Goal: Task Accomplishment & Management: Manage account settings

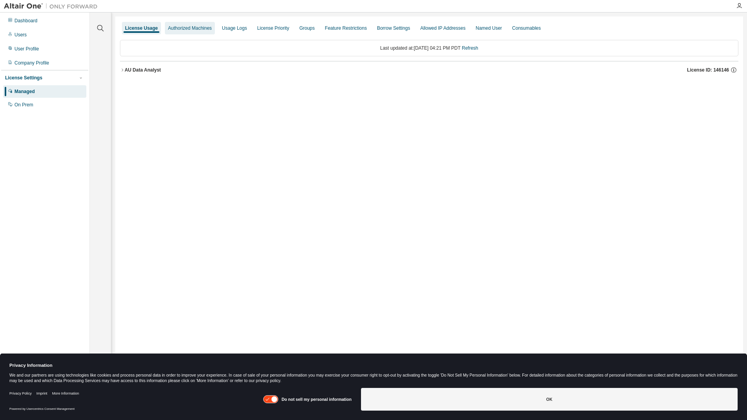
click at [194, 30] on div "Authorized Machines" at bounding box center [190, 28] width 44 height 6
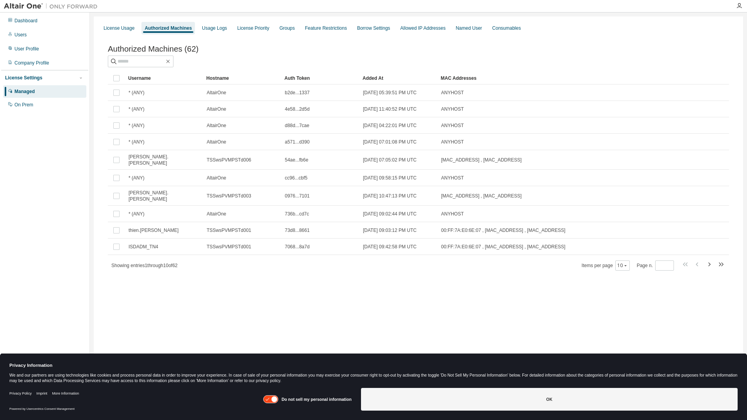
drag, startPoint x: 704, startPoint y: 257, endPoint x: 388, endPoint y: 290, distance: 318.2
click at [388, 291] on div "License Usage Authorized Machines Usage Logs License Priority Groups Feature Re…" at bounding box center [418, 204] width 649 height 377
click at [377, 78] on div "Added At" at bounding box center [399, 78] width 72 height 13
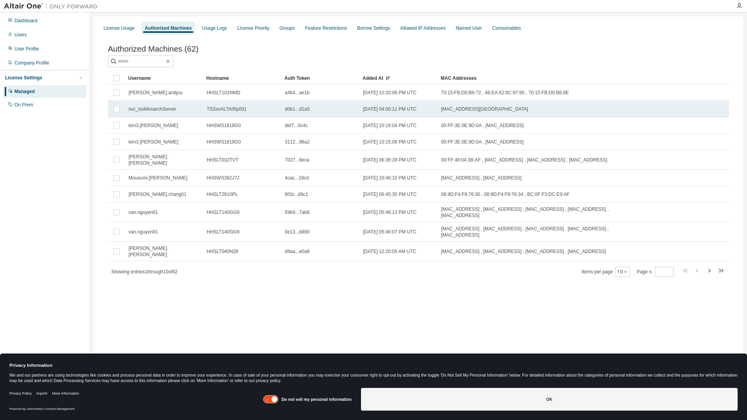
click at [241, 111] on span "TSSsvALTAIRp001" at bounding box center [227, 109] width 40 height 6
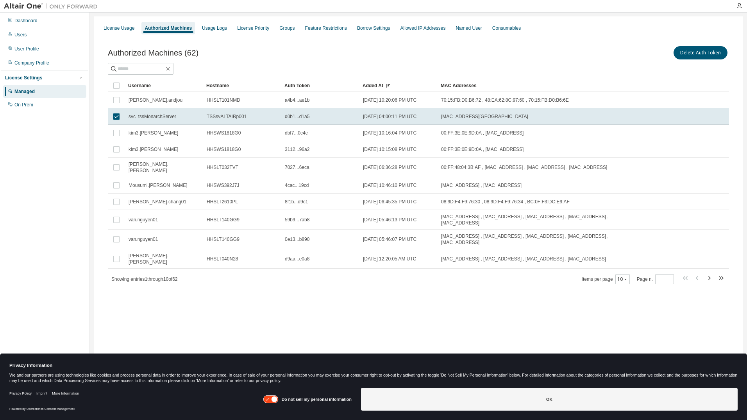
click at [322, 310] on div "License Usage Authorized Machines Usage Logs License Priority Groups Feature Re…" at bounding box center [418, 204] width 649 height 377
click at [33, 43] on div "User Profile" at bounding box center [44, 49] width 83 height 13
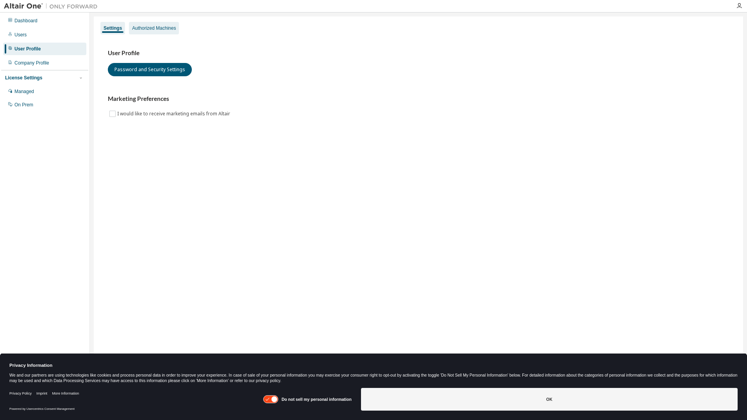
click at [157, 29] on div "Authorized Machines" at bounding box center [154, 28] width 44 height 6
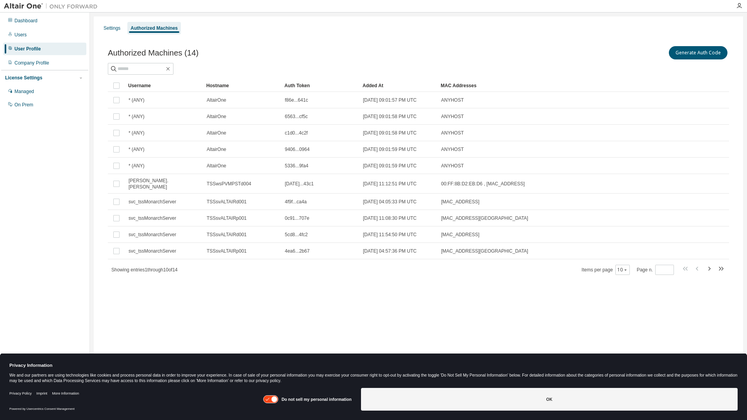
click at [376, 84] on div "Added At" at bounding box center [399, 85] width 72 height 13
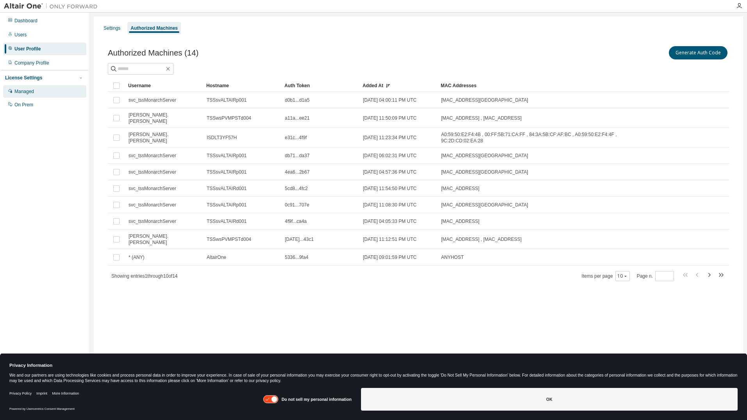
click at [43, 93] on div "Managed" at bounding box center [44, 91] width 83 height 13
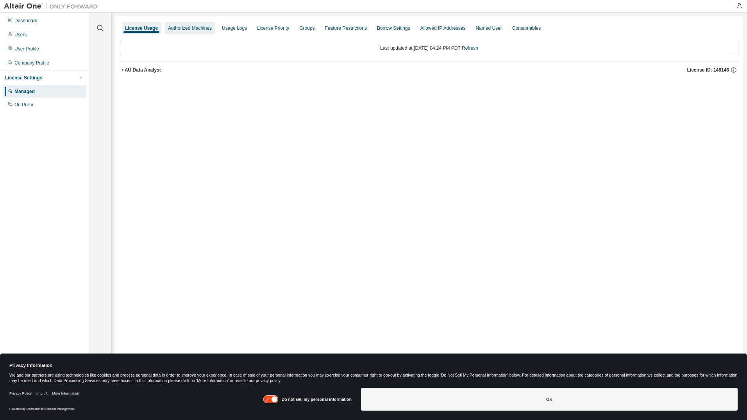
click at [202, 29] on div "Authorized Machines" at bounding box center [190, 28] width 44 height 6
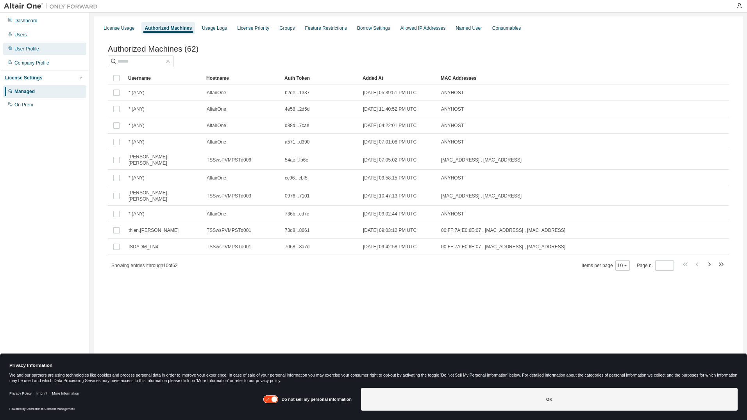
click at [26, 48] on div "User Profile" at bounding box center [26, 49] width 25 height 6
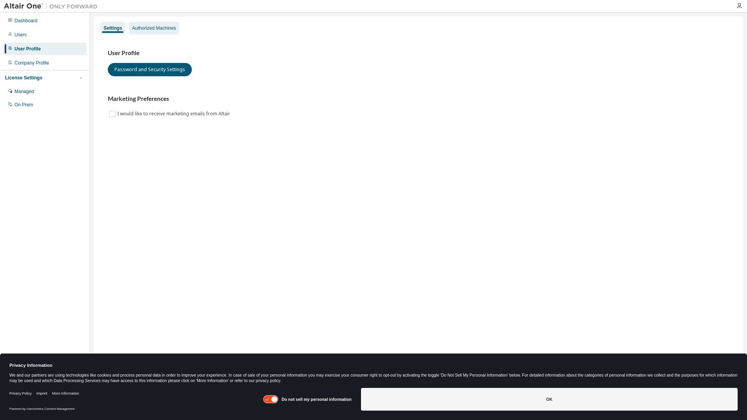
click at [156, 27] on div "Authorized Machines" at bounding box center [154, 28] width 44 height 6
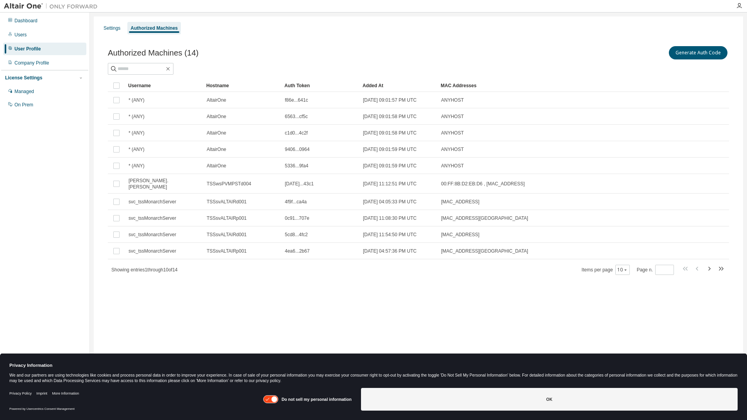
click at [709, 46] on div "Generate Auth Code" at bounding box center [573, 53] width 311 height 16
click at [698, 55] on button "Generate Auth Code" at bounding box center [698, 52] width 59 height 13
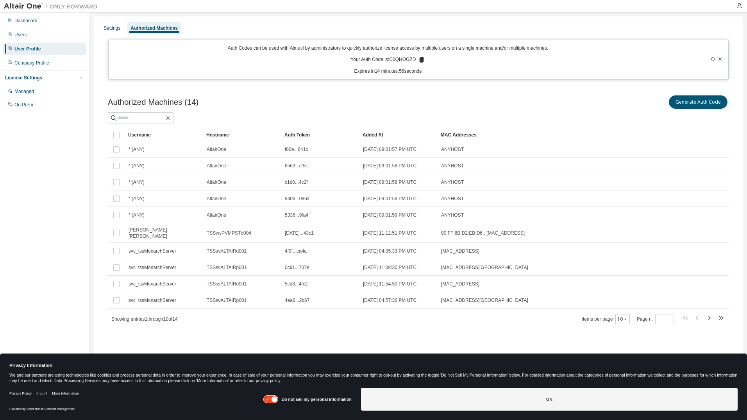
click at [408, 61] on p "Your Auth Code is: C0QHOGZD" at bounding box center [387, 59] width 75 height 7
copy p "C0QHOGZD"
click at [371, 137] on div "Added At" at bounding box center [399, 135] width 72 height 13
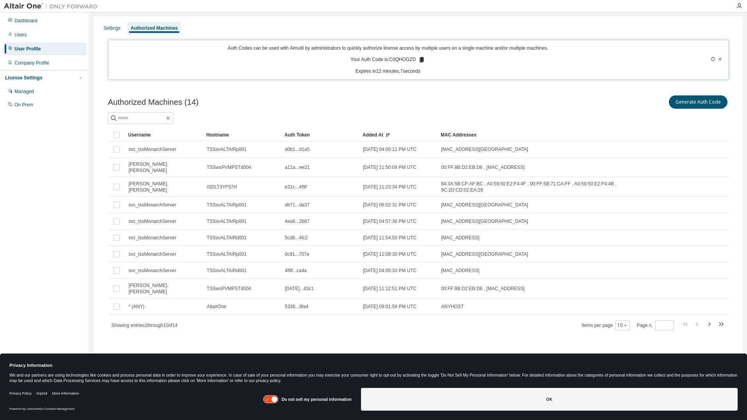
click at [372, 134] on div "Added At" at bounding box center [399, 135] width 72 height 13
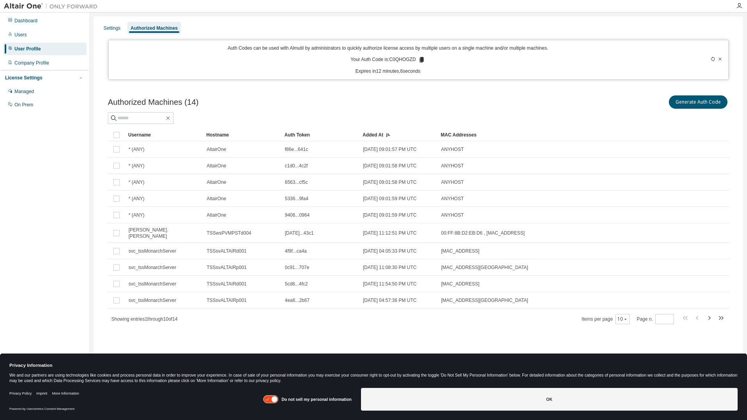
click at [372, 134] on div "Added At" at bounding box center [399, 135] width 72 height 13
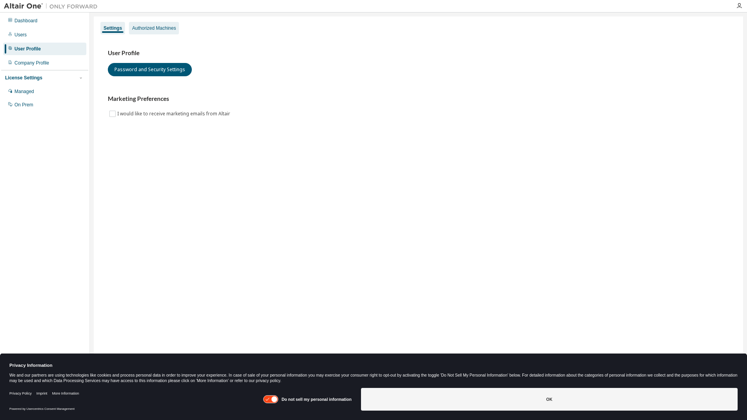
click at [152, 27] on div "Authorized Machines" at bounding box center [154, 28] width 44 height 6
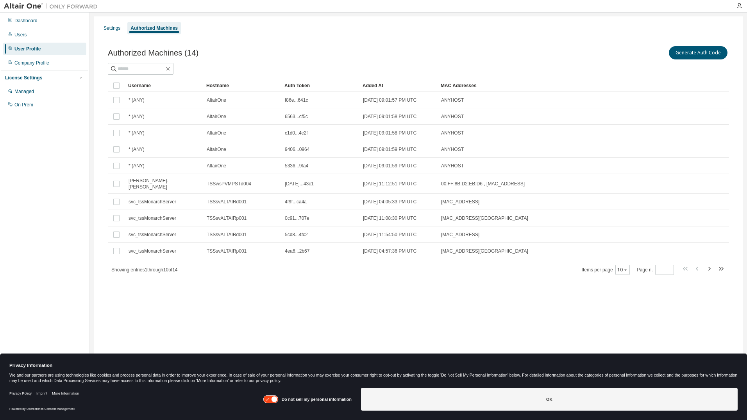
click at [378, 86] on div "Added At" at bounding box center [399, 85] width 72 height 13
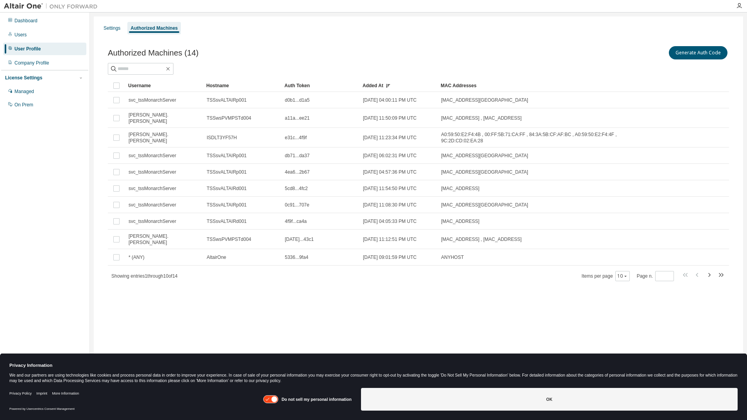
click at [356, 58] on div "Authorized Machines (14) Generate Auth Code" at bounding box center [418, 53] width 621 height 16
click at [27, 93] on div "Managed" at bounding box center [24, 91] width 20 height 6
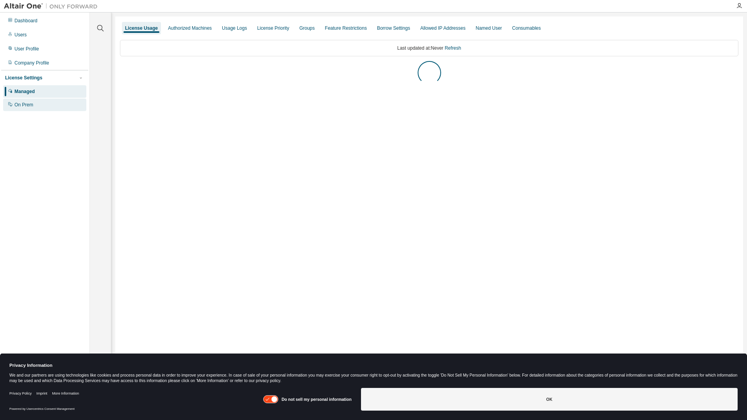
click at [32, 105] on div "On Prem" at bounding box center [23, 105] width 19 height 6
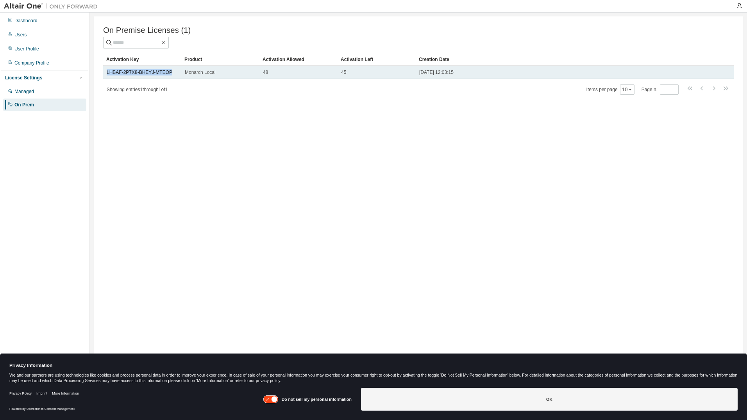
drag, startPoint x: 171, startPoint y: 72, endPoint x: 106, endPoint y: 73, distance: 64.9
click at [106, 73] on td "LHBAF-2P7X8-BHEYJ-MTEOP" at bounding box center [142, 72] width 78 height 13
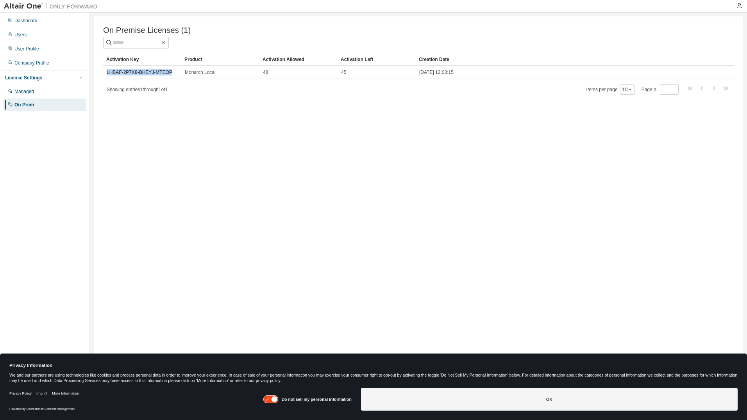
copy link "LHBAF-2P7X8-BHEYJ-MTEOP"
drag, startPoint x: 307, startPoint y: 153, endPoint x: 297, endPoint y: 151, distance: 10.4
click at [307, 153] on div "On Premise Licenses (1) Clear Load Save Save As Field Operator Value Select fil…" at bounding box center [418, 204] width 649 height 377
click at [44, 92] on div "Managed" at bounding box center [44, 91] width 83 height 13
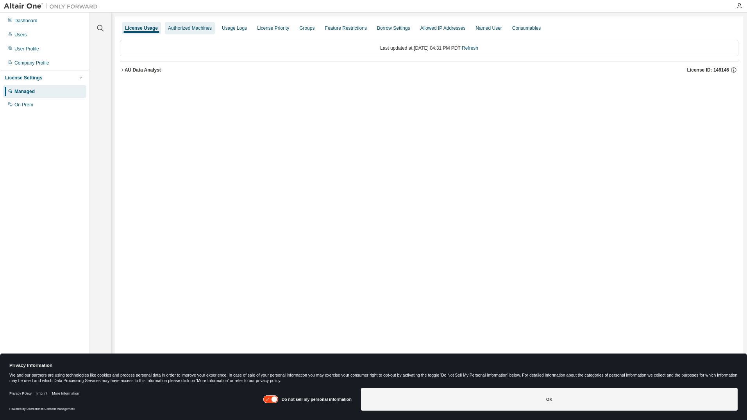
click at [198, 28] on div "Authorized Machines" at bounding box center [190, 28] width 44 height 6
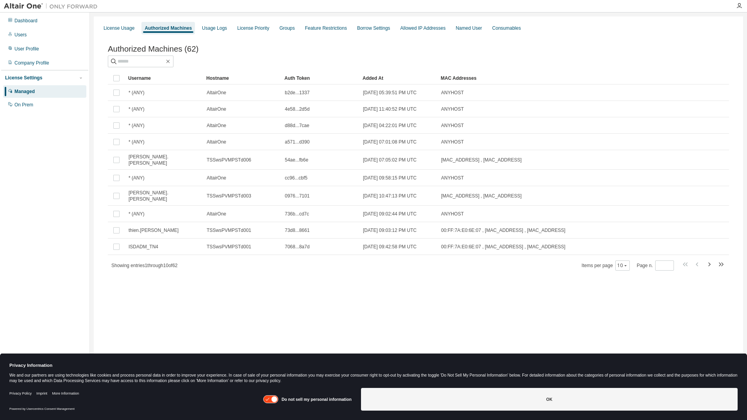
click at [377, 76] on div "Added At" at bounding box center [399, 78] width 72 height 13
